Goal: Information Seeking & Learning: Learn about a topic

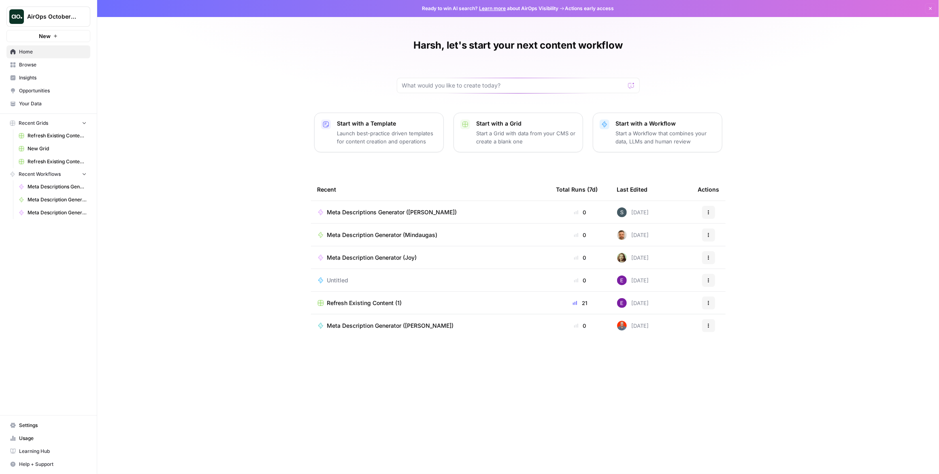
click at [66, 65] on span "Browse" at bounding box center [53, 64] width 68 height 7
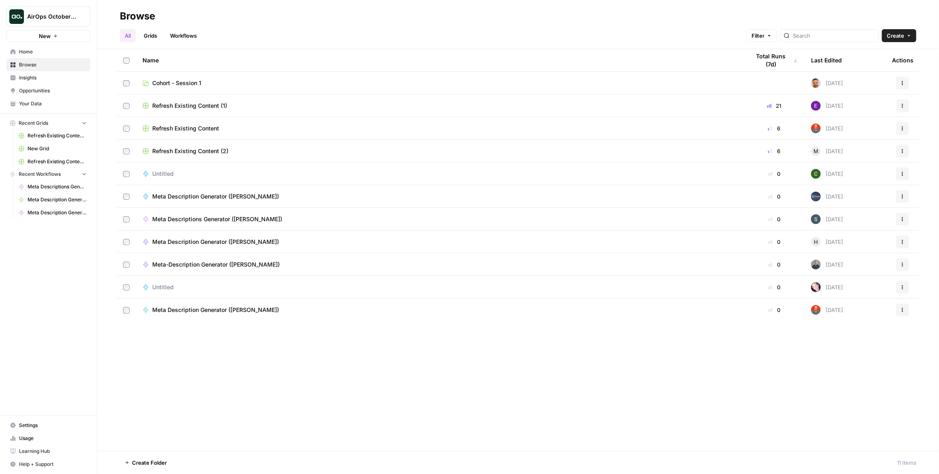
click at [147, 35] on link "Grids" at bounding box center [150, 35] width 23 height 13
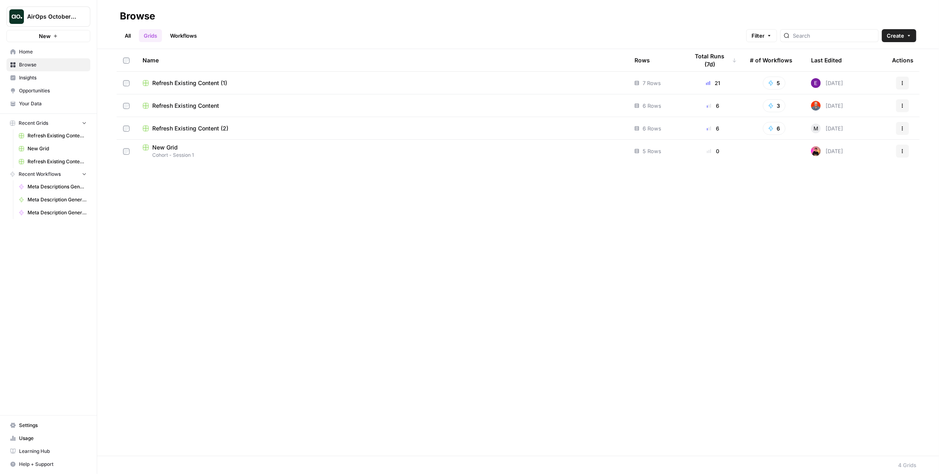
click at [185, 34] on link "Workflows" at bounding box center [183, 35] width 36 height 13
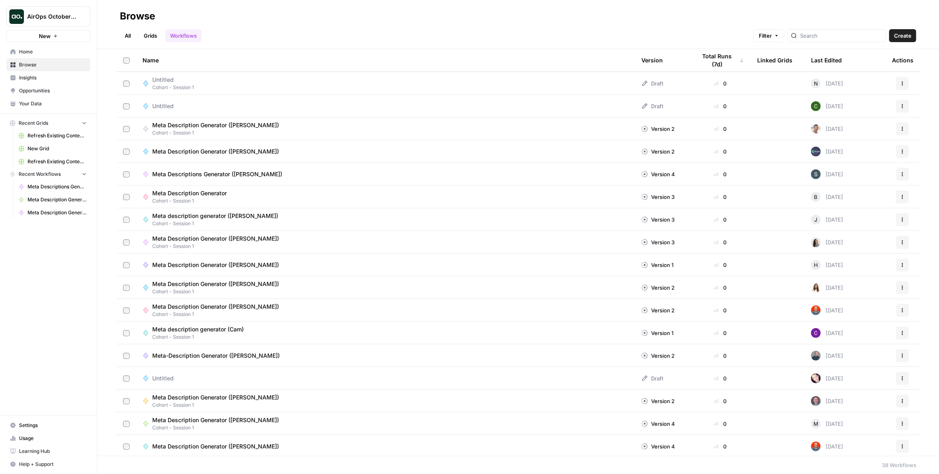
scroll to position [478, 0]
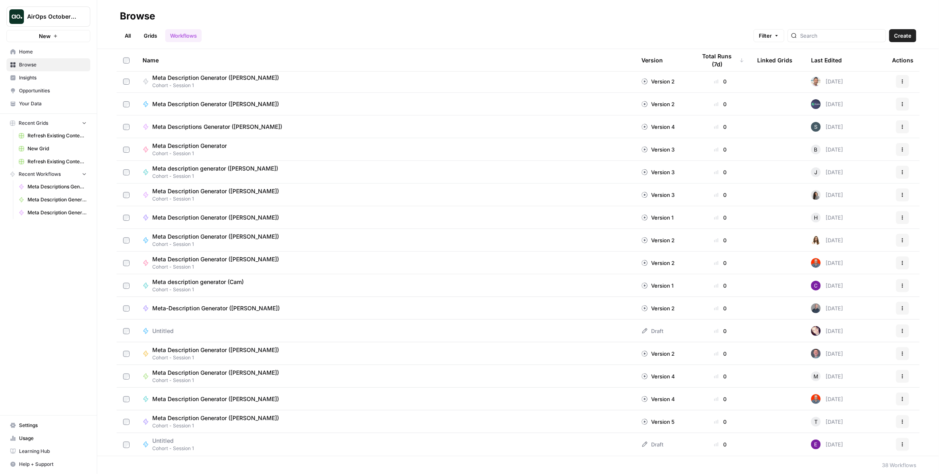
click at [34, 80] on span "Insights" at bounding box center [53, 77] width 68 height 7
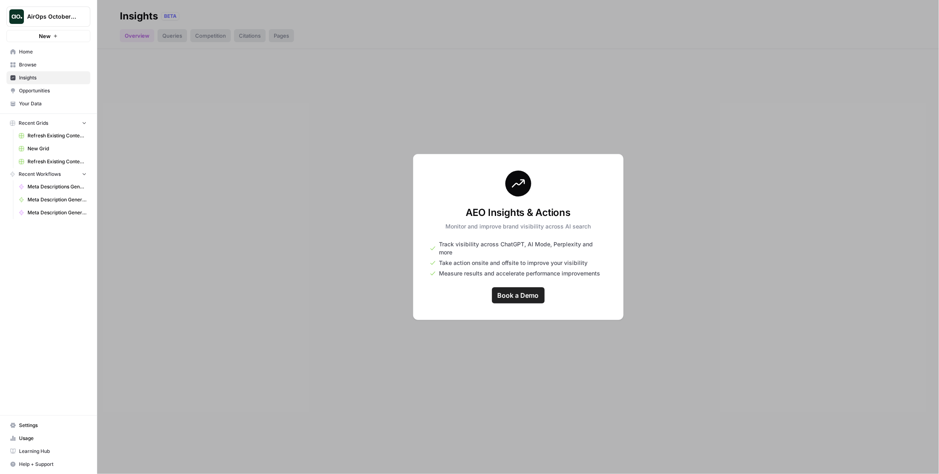
click at [361, 262] on div at bounding box center [518, 237] width 842 height 474
click at [510, 290] on span "Book a Demo" at bounding box center [518, 295] width 41 height 10
drag, startPoint x: 326, startPoint y: 283, endPoint x: 337, endPoint y: 270, distance: 17.8
click at [326, 283] on div at bounding box center [518, 237] width 842 height 474
click at [286, 176] on div at bounding box center [518, 237] width 842 height 474
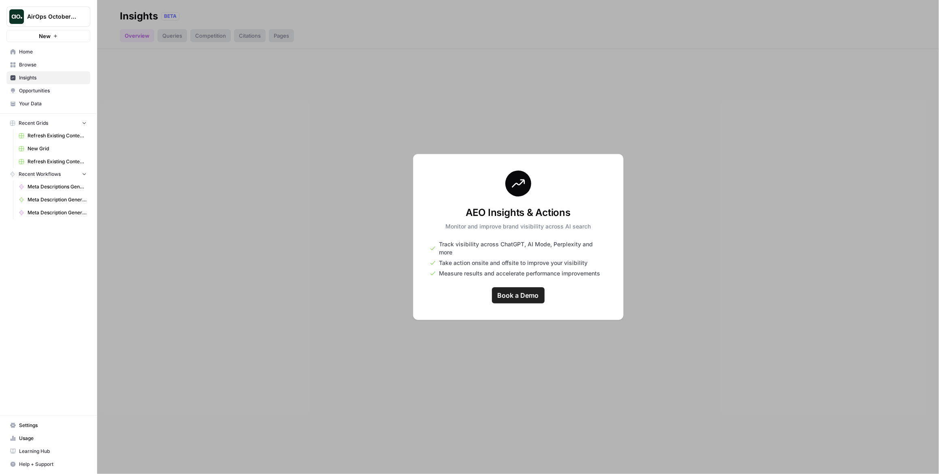
click at [528, 292] on span "Book a Demo" at bounding box center [518, 295] width 41 height 10
click at [53, 90] on span "Opportunities" at bounding box center [53, 90] width 68 height 7
click at [390, 114] on div at bounding box center [518, 237] width 842 height 474
click at [55, 102] on span "Your Data" at bounding box center [53, 103] width 68 height 7
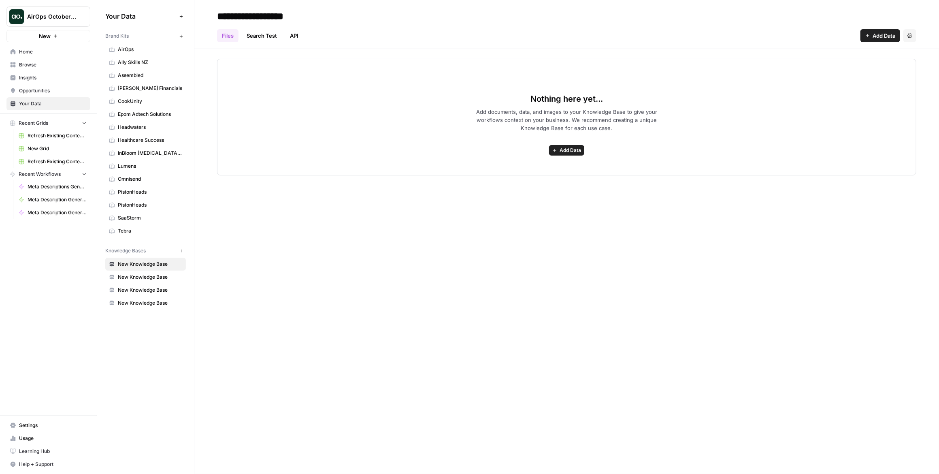
click at [149, 49] on span "AirOps" at bounding box center [150, 49] width 64 height 7
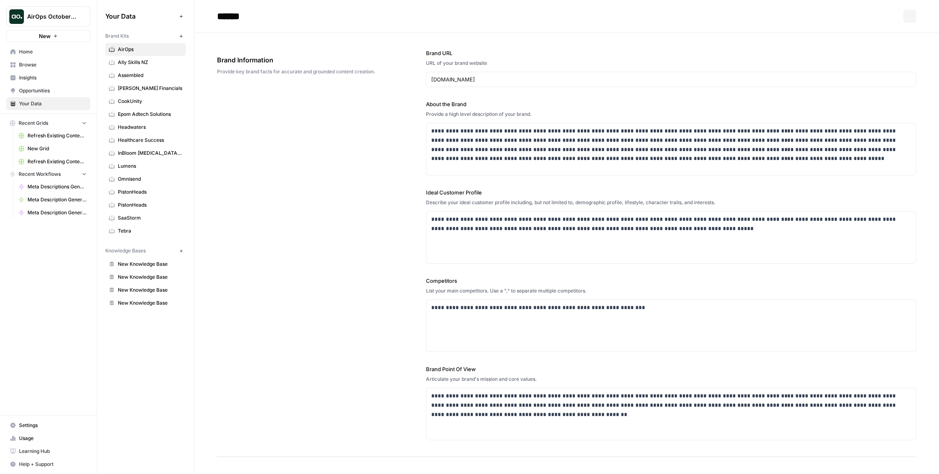
click at [147, 66] on link "Ally Skills NZ" at bounding box center [145, 62] width 81 height 13
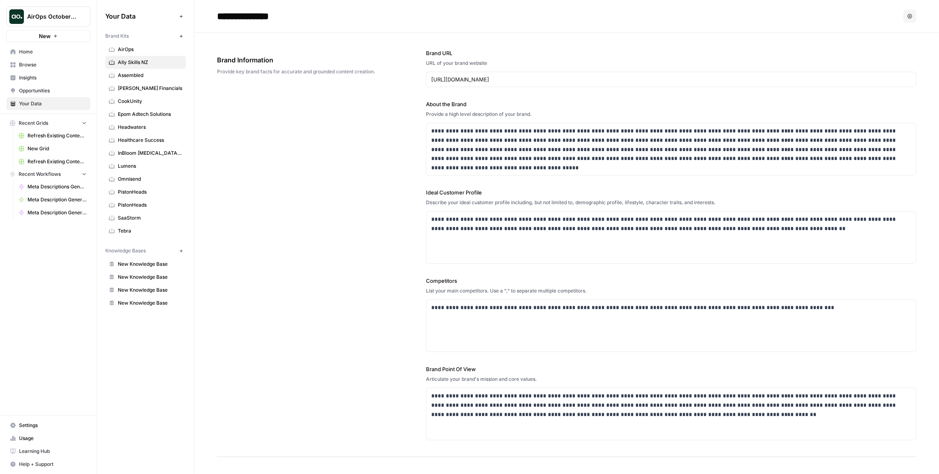
click at [150, 140] on span "Healthcare Success" at bounding box center [150, 139] width 64 height 7
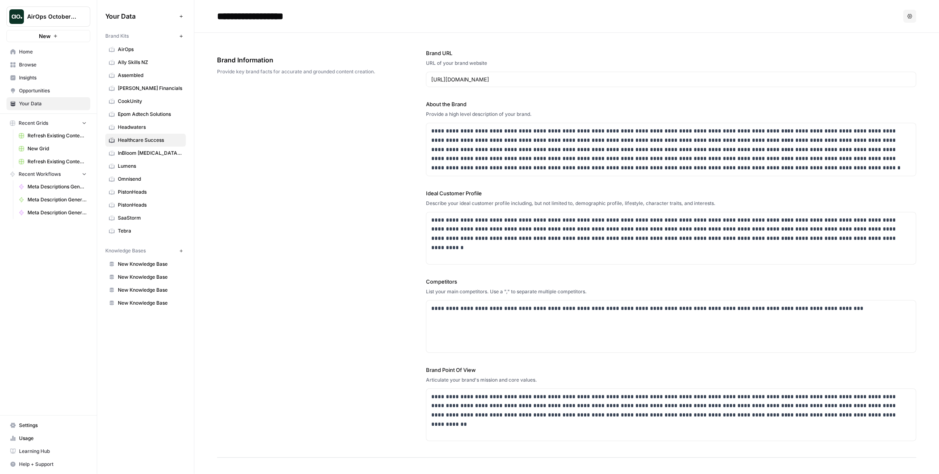
click at [419, 145] on div "**********" at bounding box center [566, 245] width 699 height 425
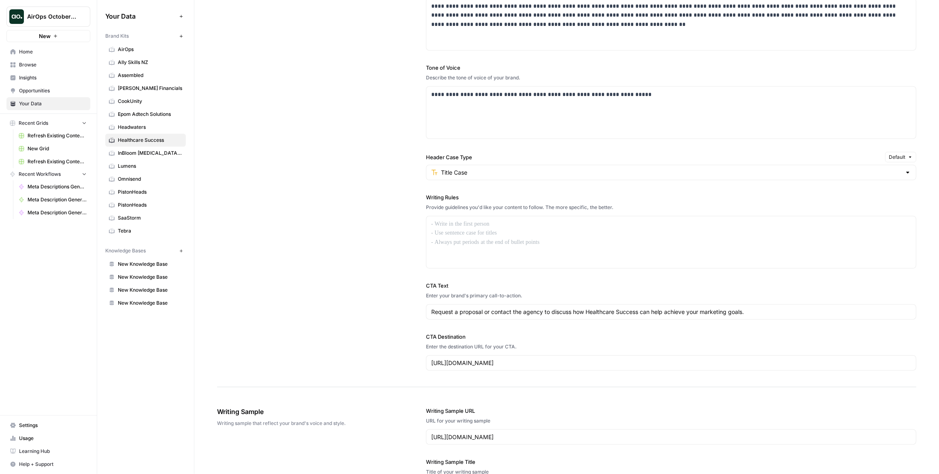
scroll to position [594, 0]
